Goal: Obtain resource: Download file/media

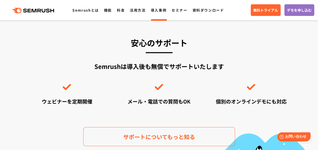
click at [155, 11] on link "導入事例" at bounding box center [159, 10] width 16 height 5
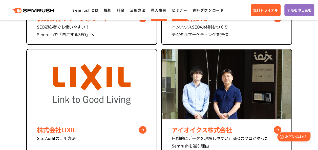
click at [178, 11] on link "セミナー" at bounding box center [180, 10] width 16 height 5
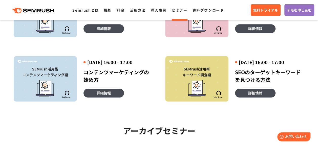
scroll to position [253, 0]
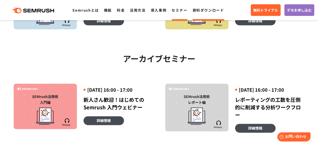
click at [200, 9] on link "資料ダウンロード" at bounding box center [208, 10] width 32 height 5
